Goal: Feedback & Contribution: Leave review/rating

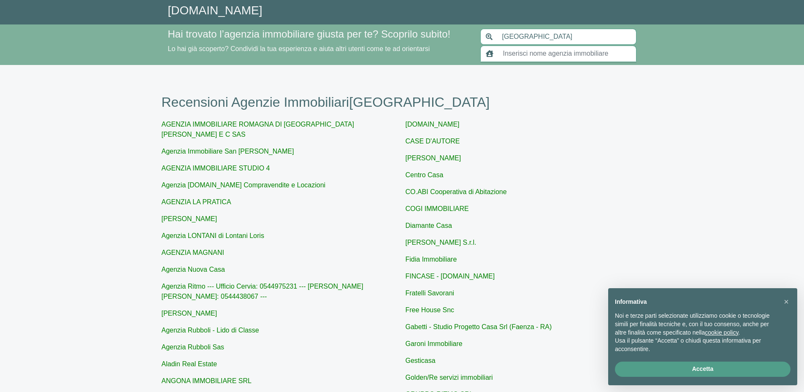
click at [510, 55] on input "text" at bounding box center [567, 54] width 138 height 16
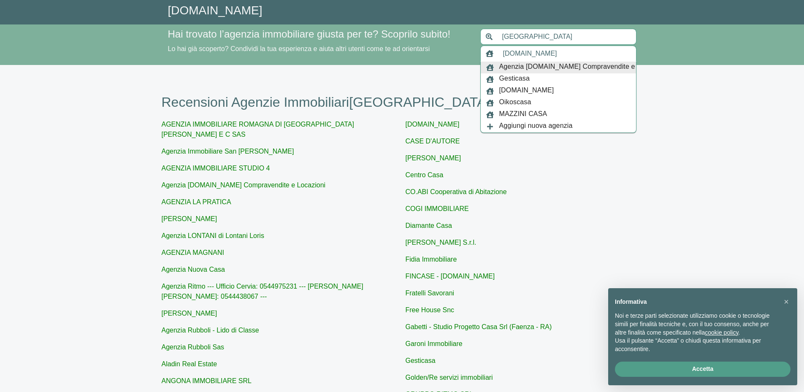
click at [525, 68] on span "Agenzia [DOMAIN_NAME] Compravendite e Locazioni" at bounding box center [582, 68] width 167 height 12
type input "Agenzia [DOMAIN_NAME] Compravendite e Locazioni"
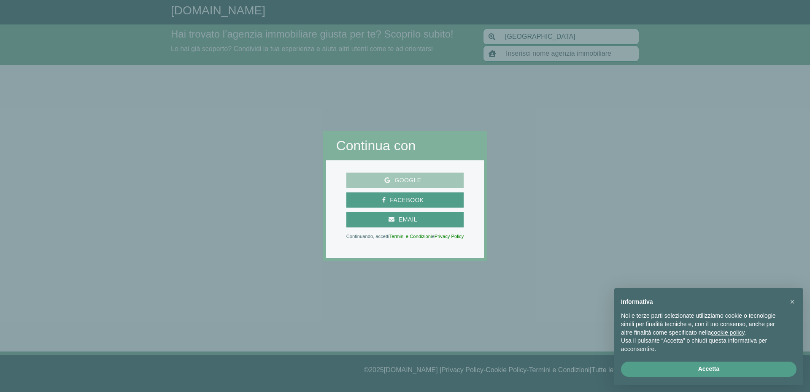
click at [405, 177] on span "Google" at bounding box center [407, 180] width 35 height 11
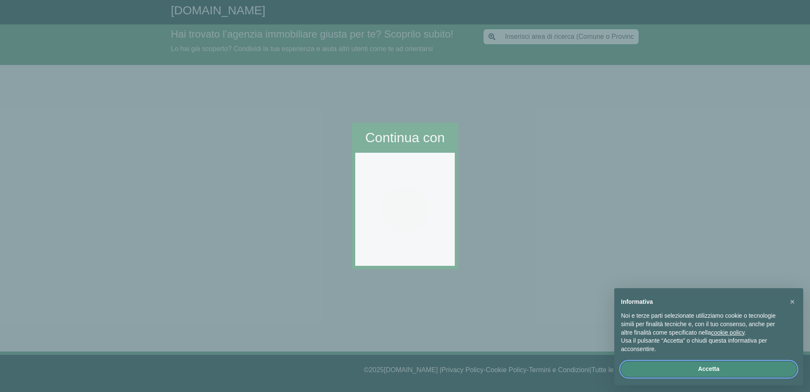
click at [714, 365] on button "Accetta" at bounding box center [709, 369] width 176 height 15
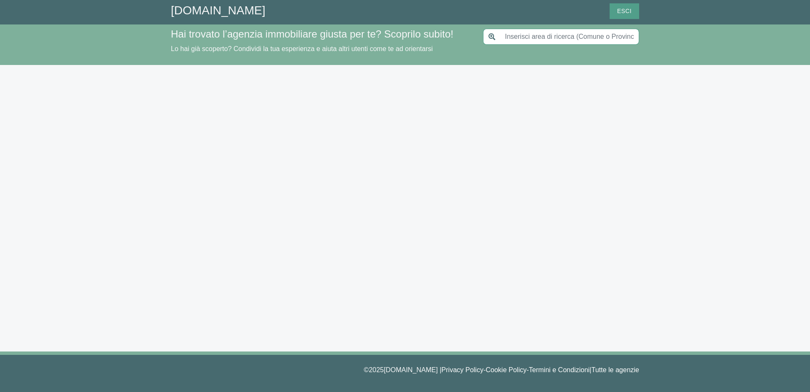
type input "[GEOGRAPHIC_DATA]"
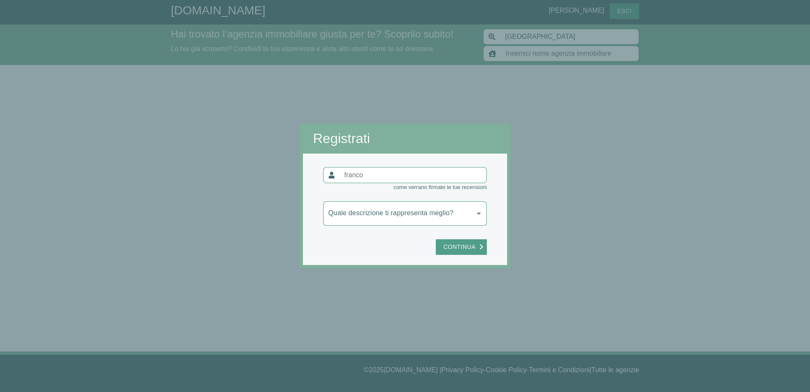
type input "Agenzia [DOMAIN_NAME] Compravendite e Locazioni"
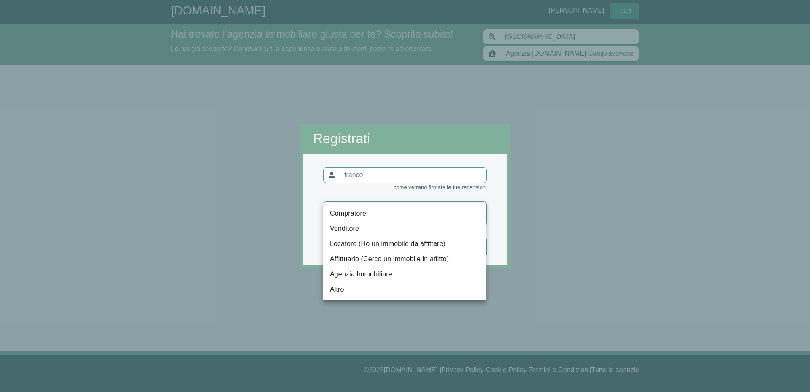
click at [478, 212] on body "GiustAgenzia.it franco Esci Hai trovato l’agenzia immobiliare giusta per te? Sc…" at bounding box center [405, 196] width 810 height 392
click at [407, 217] on li "Compratore" at bounding box center [404, 213] width 163 height 15
type input "compratore"
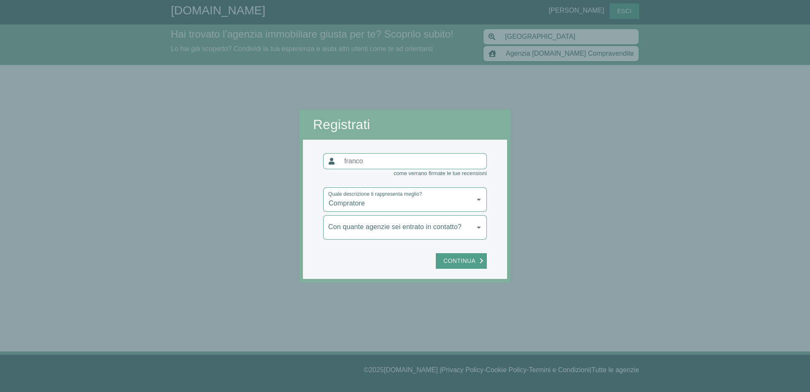
click at [483, 227] on body "GiustAgenzia.it franco Esci Hai trovato l’agenzia immobiliare giusta per te? Sc…" at bounding box center [405, 196] width 810 height 392
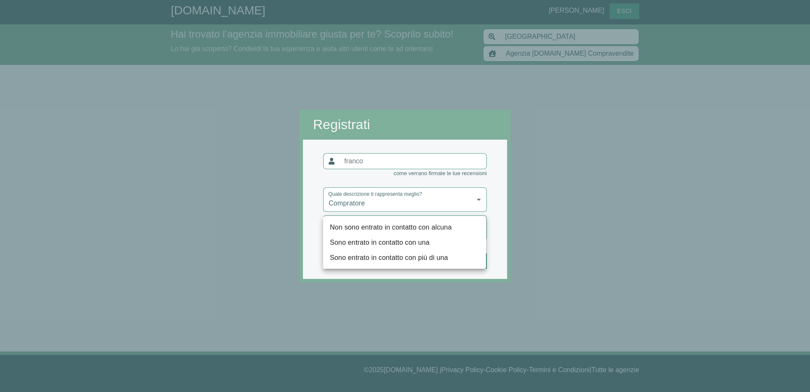
click at [418, 257] on li "Sono entrato in contatto con più di una" at bounding box center [404, 257] width 163 height 15
type input "più"
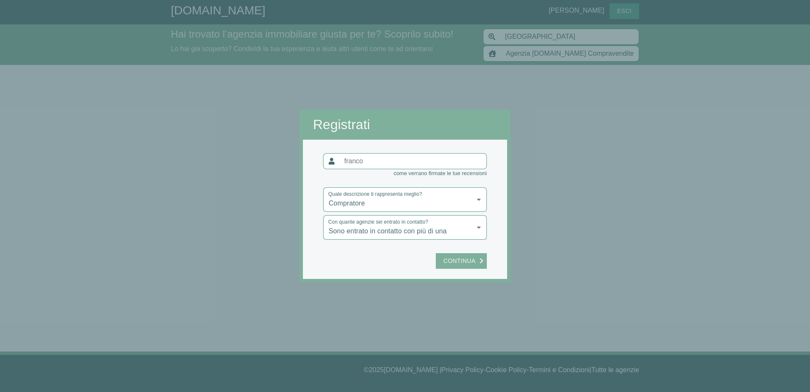
click at [469, 258] on span "Continua" at bounding box center [459, 261] width 41 height 11
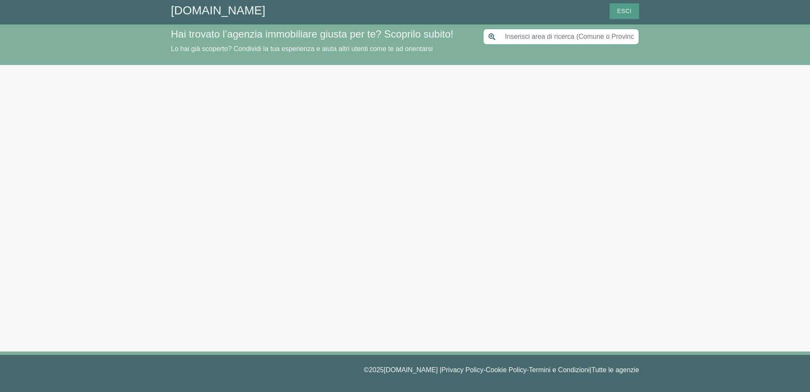
type input "[GEOGRAPHIC_DATA]"
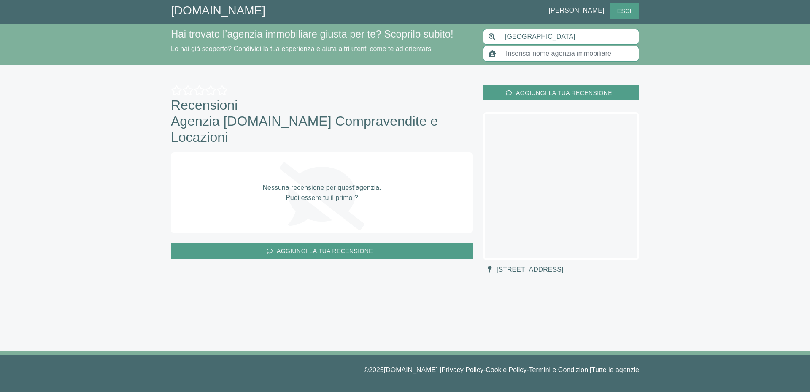
type input "Agenzia [DOMAIN_NAME] Compravendite e Locazioni"
